Goal: Browse casually: Explore the website without a specific task or goal

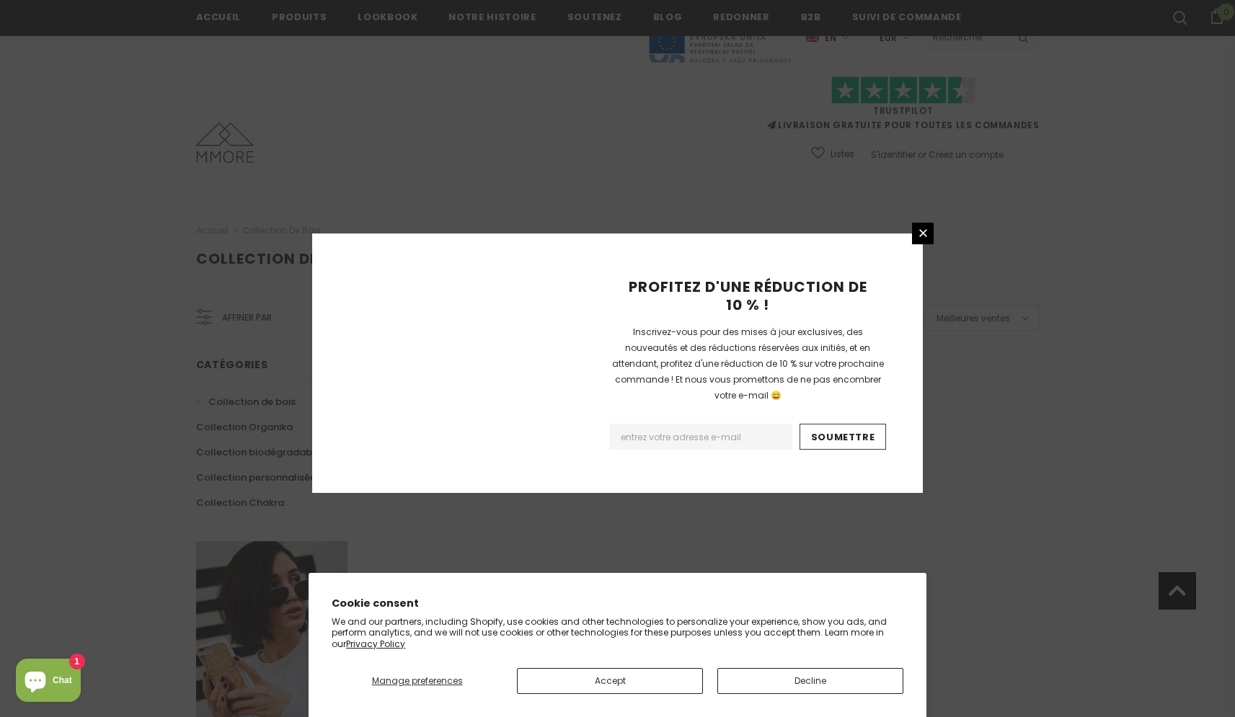
scroll to position [795, 0]
